Goal: Information Seeking & Learning: Learn about a topic

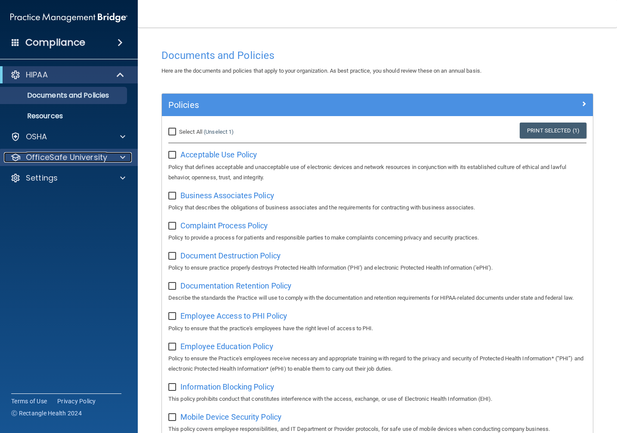
click at [46, 154] on p "OfficeSafe University" at bounding box center [66, 157] width 81 height 10
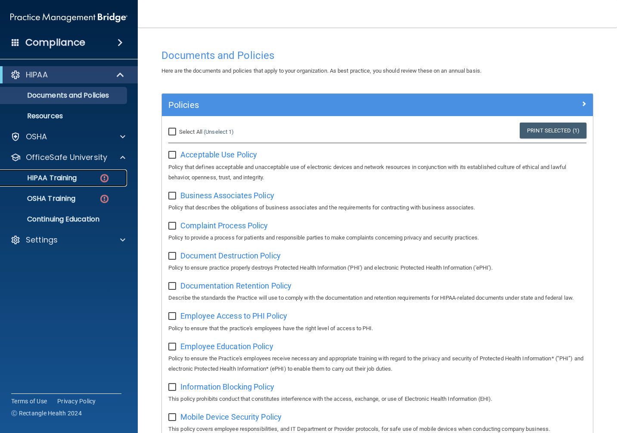
click at [71, 174] on p "HIPAA Training" at bounding box center [41, 178] width 71 height 9
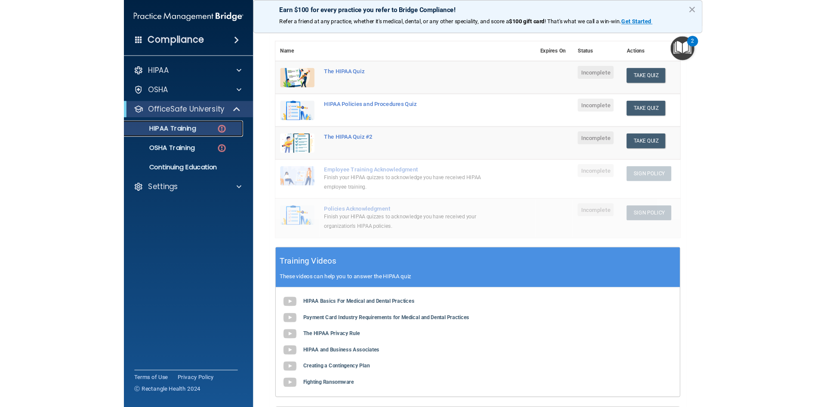
scroll to position [184, 0]
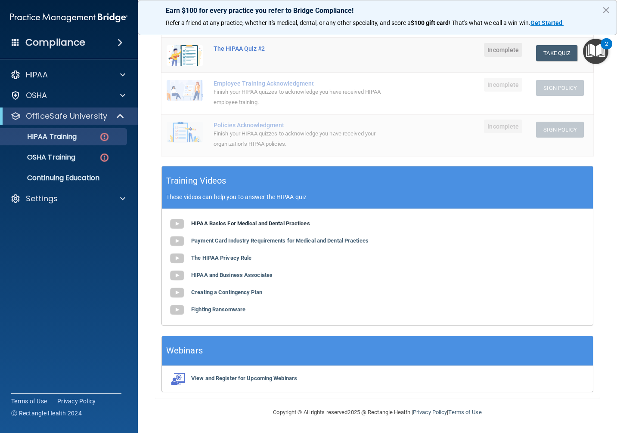
click at [197, 223] on b "HIPAA Basics For Medical and Dental Practices" at bounding box center [250, 223] width 119 height 6
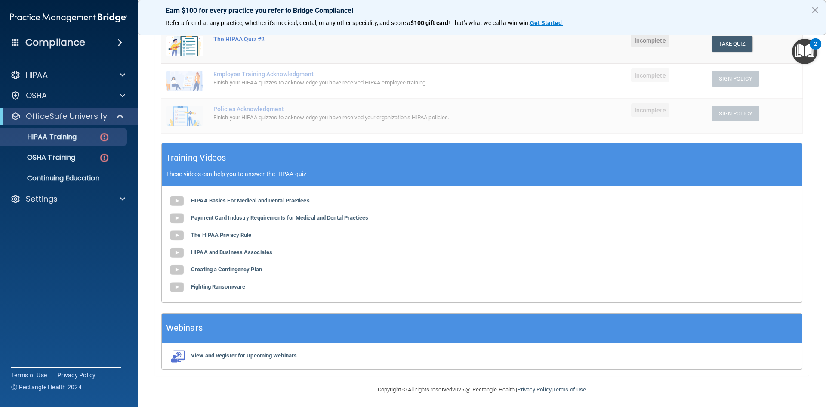
scroll to position [196, 0]
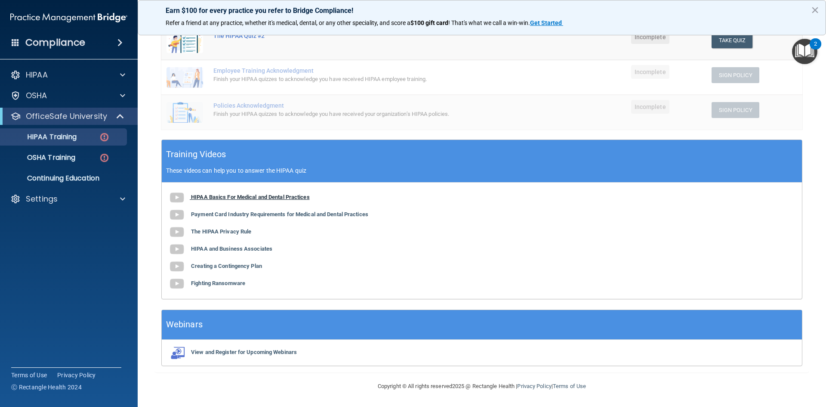
click at [256, 198] on b "HIPAA Basics For Medical and Dental Practices" at bounding box center [250, 197] width 119 height 6
click at [284, 213] on b "Payment Card Industry Requirements for Medical and Dental Practices" at bounding box center [279, 214] width 177 height 6
click at [199, 230] on b "The HIPAA Privacy Rule" at bounding box center [221, 231] width 60 height 6
click at [248, 246] on b "HIPAA and Business Associates" at bounding box center [231, 248] width 81 height 6
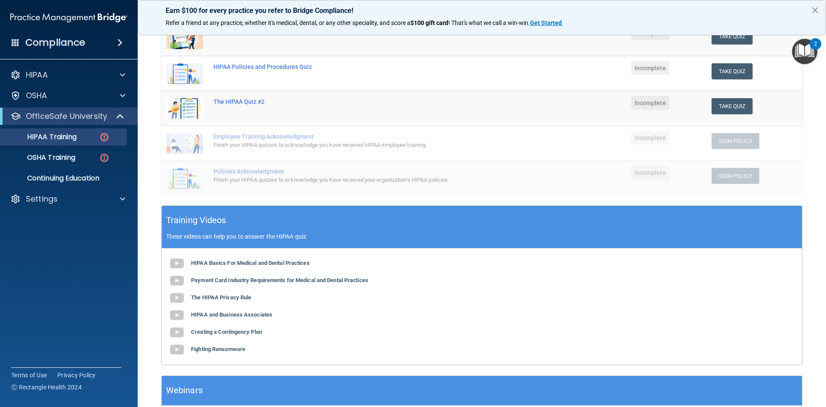
scroll to position [110, 0]
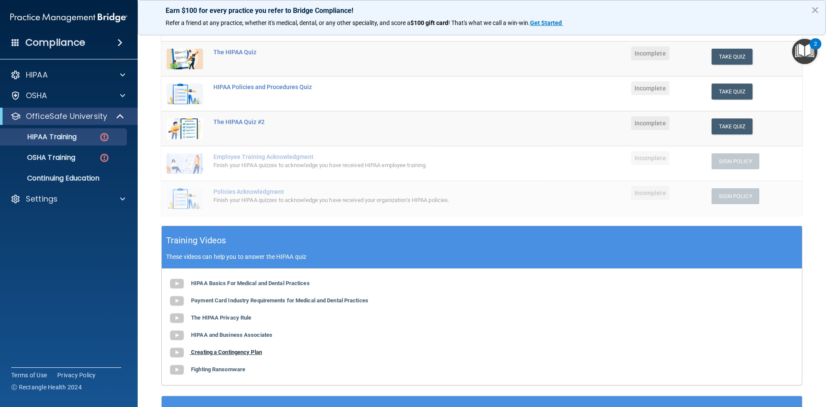
click at [252, 352] on b "Creating a Contingency Plan" at bounding box center [226, 352] width 71 height 6
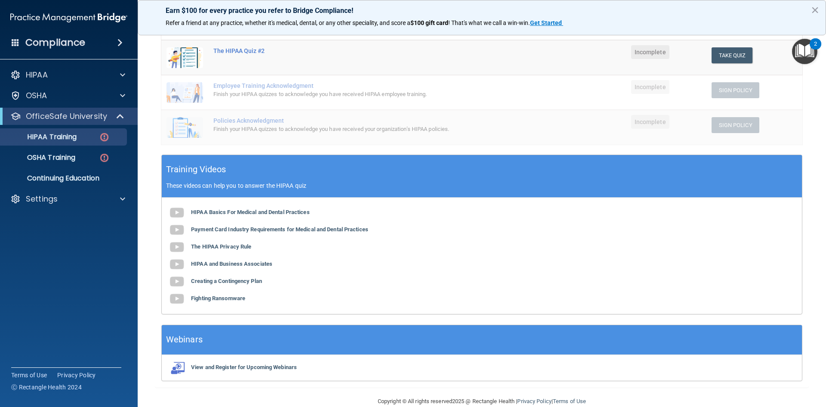
scroll to position [196, 0]
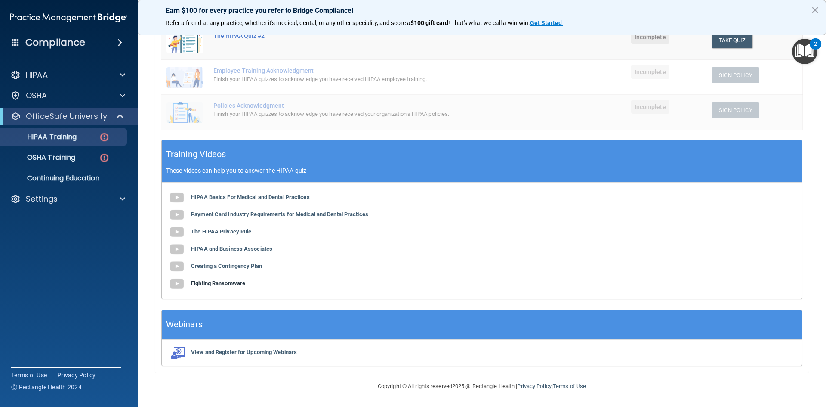
click at [229, 281] on b "Fighting Ransomware" at bounding box center [218, 283] width 54 height 6
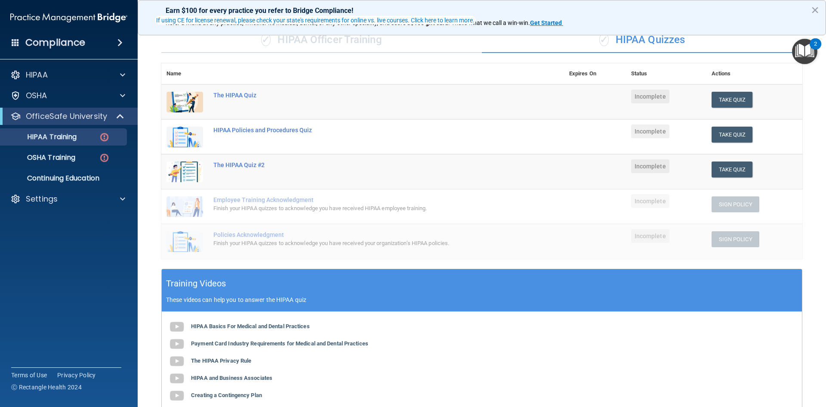
scroll to position [110, 0]
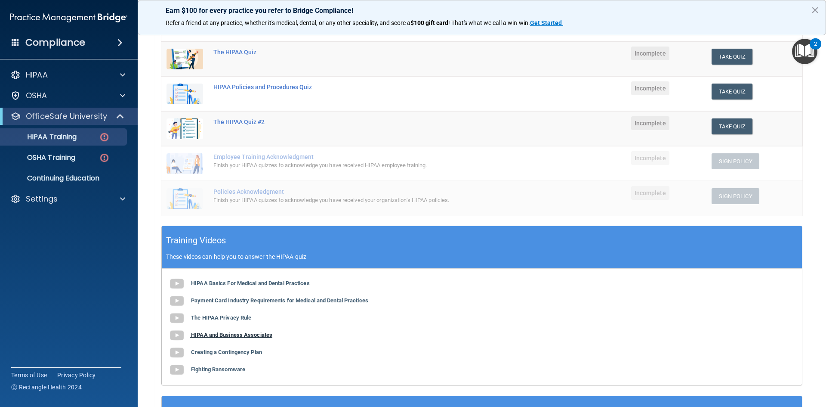
click at [236, 336] on b "HIPAA and Business Associates" at bounding box center [231, 334] width 81 height 6
